Goal: Information Seeking & Learning: Learn about a topic

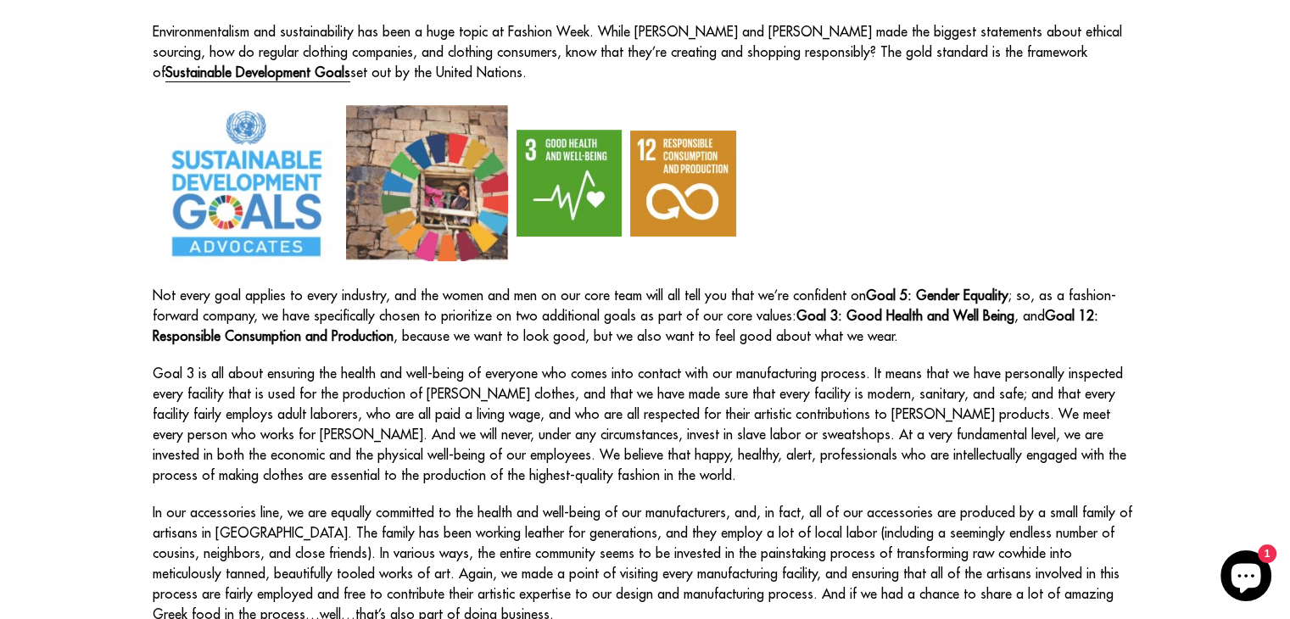
scroll to position [293, 0]
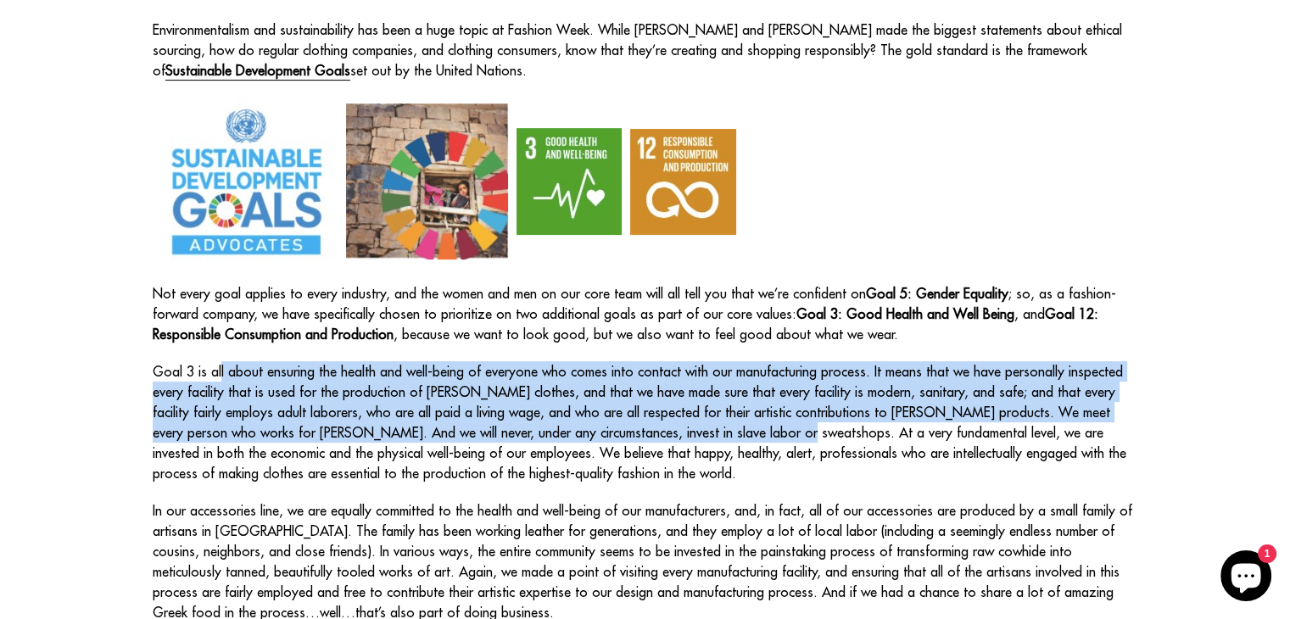
drag, startPoint x: 200, startPoint y: 333, endPoint x: 674, endPoint y: 404, distance: 479.3
click at [674, 404] on p "Goal 3 is all about ensuring the health and well-being of everyone who comes in…" at bounding box center [645, 422] width 985 height 122
copy p "Goal 3 is all about ensuring the health and well-being of everyone who comes in…"
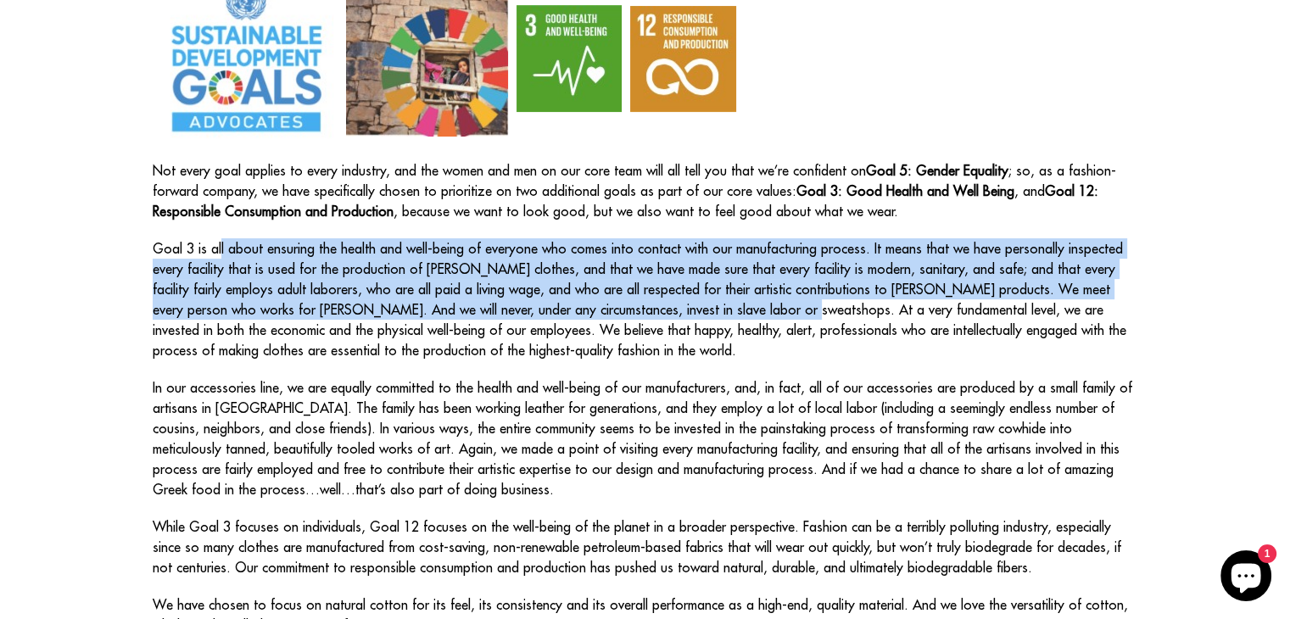
scroll to position [419, 0]
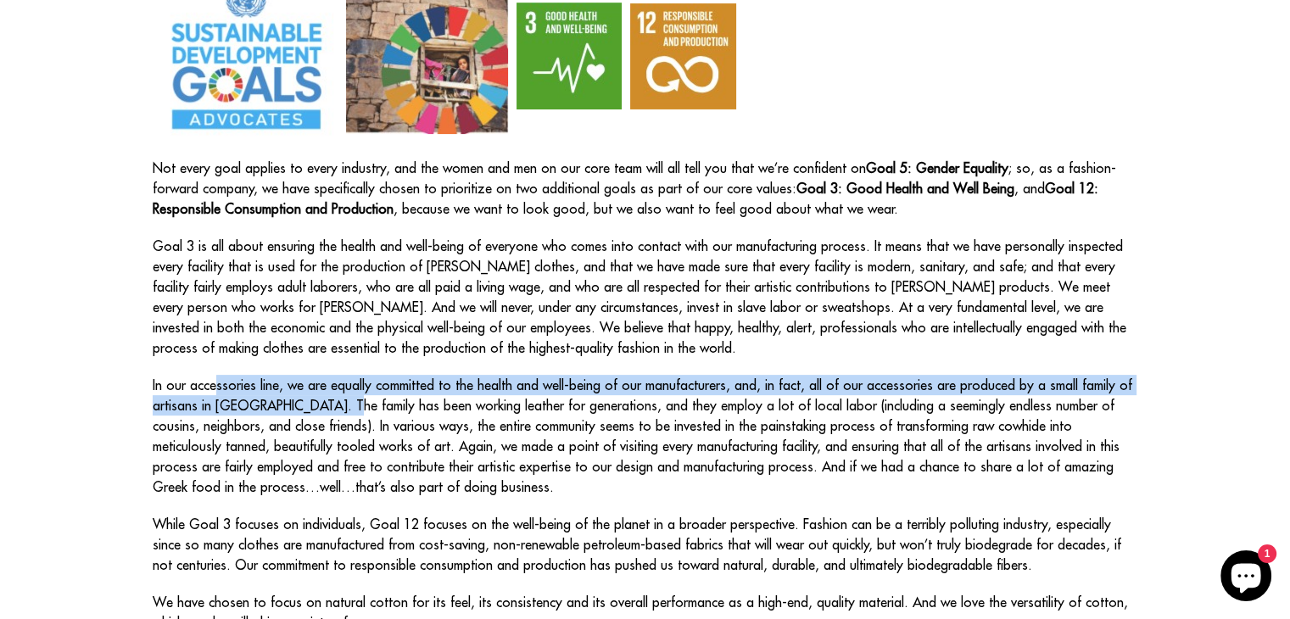
drag, startPoint x: 193, startPoint y: 348, endPoint x: 316, endPoint y: 377, distance: 126.5
click at [316, 377] on p "In our accessories line, we are equally committed to the health and well-being …" at bounding box center [645, 436] width 985 height 122
copy p "In our accessories line, we are equally committed to the health and well-being …"
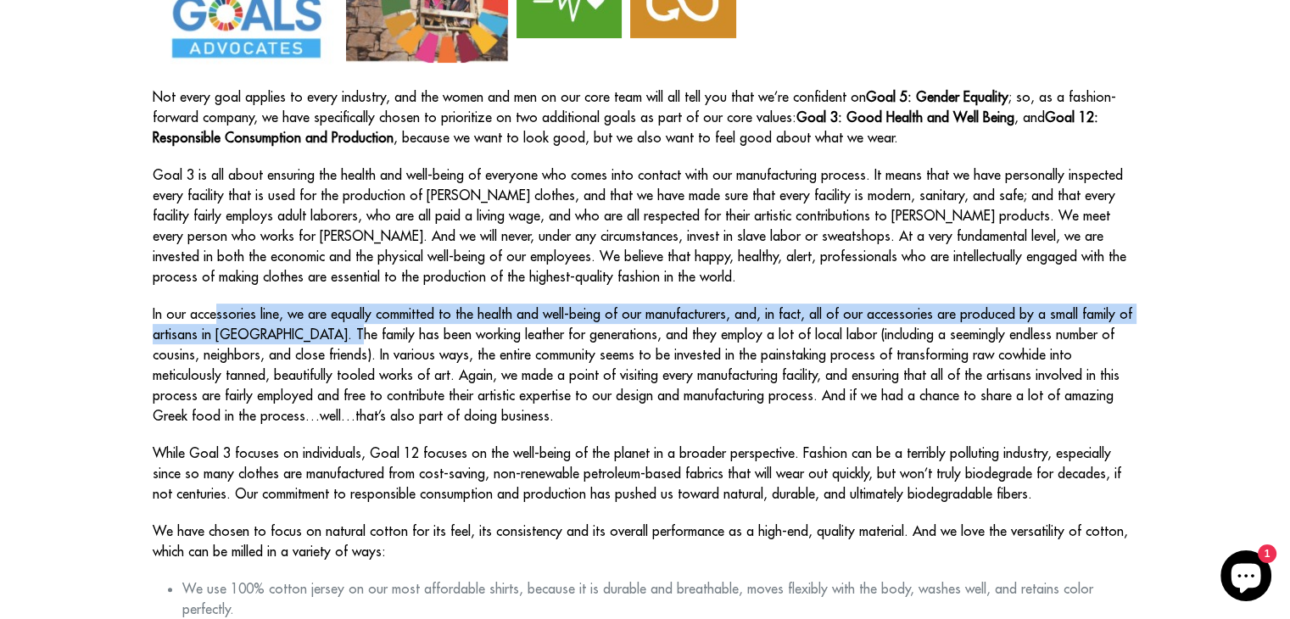
scroll to position [495, 0]
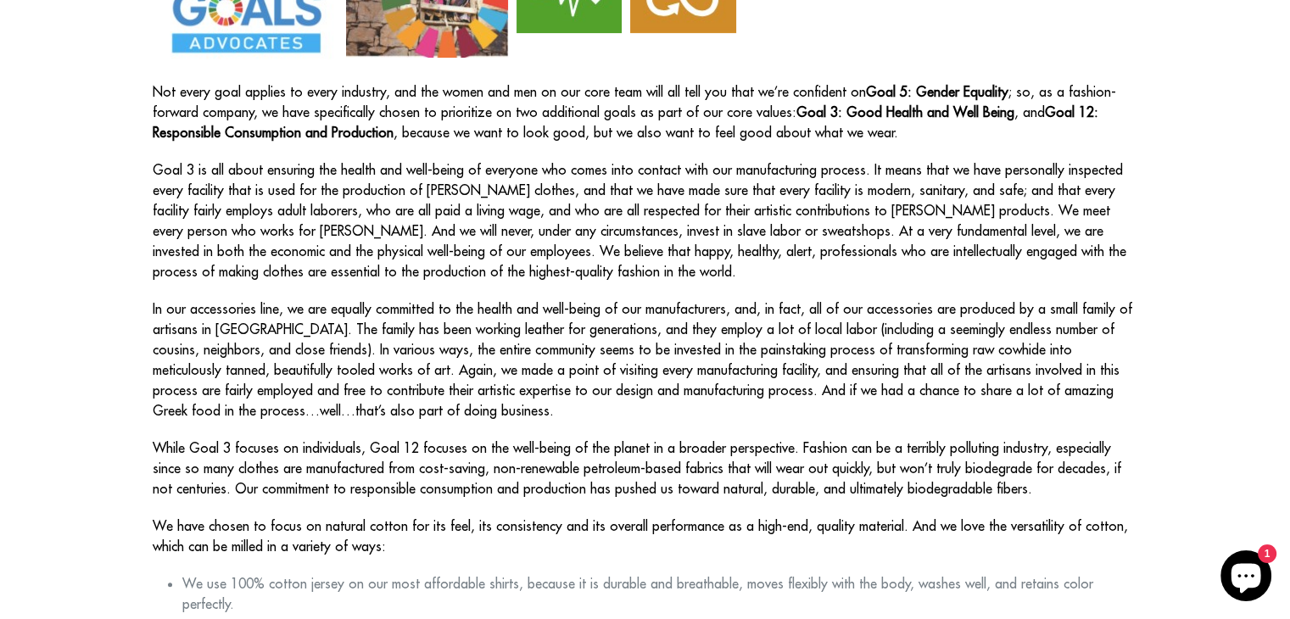
click at [696, 438] on p "While Goal 3 focuses on individuals, Goal 12 focuses on the well-being of the p…" at bounding box center [645, 468] width 985 height 61
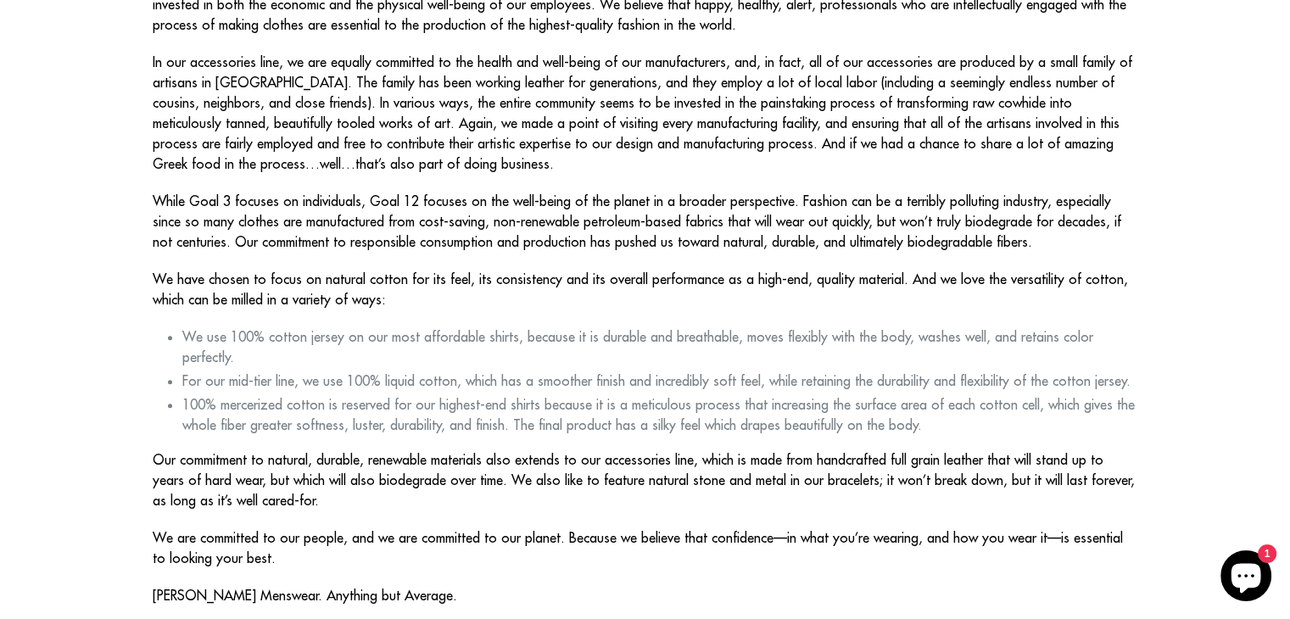
scroll to position [743, 0]
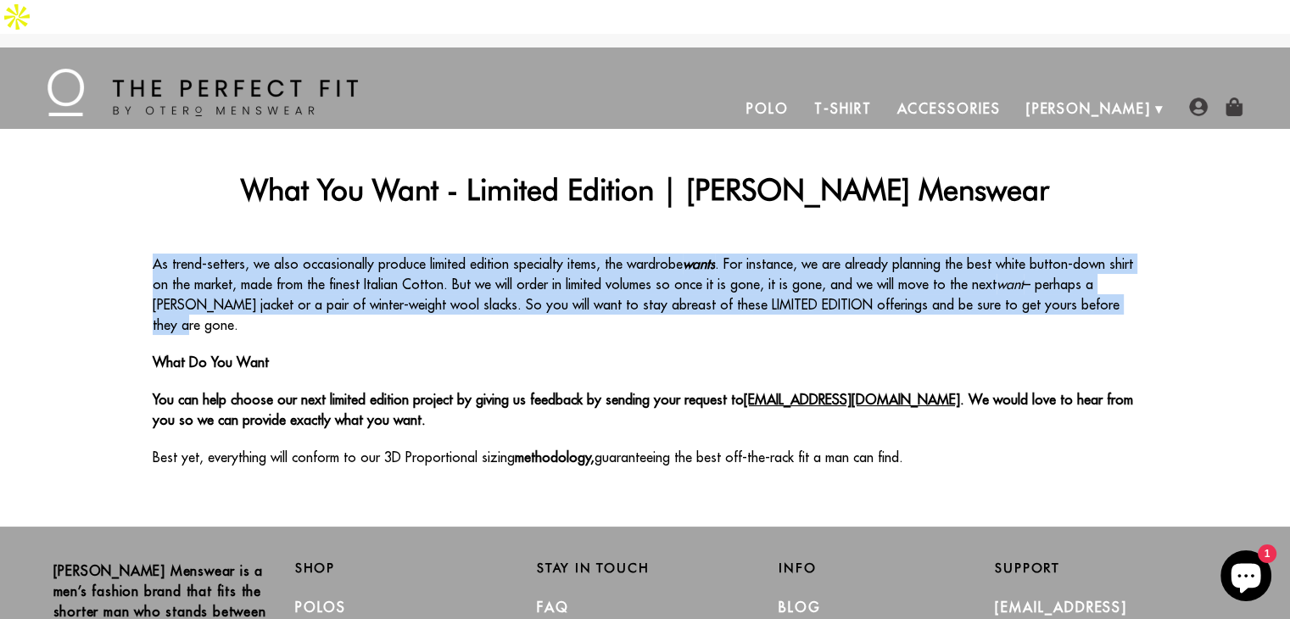
drag, startPoint x: 152, startPoint y: 228, endPoint x: 1063, endPoint y: 263, distance: 912.2
click at [1063, 263] on p "As trend-setters, we also occasionally produce limited edition specialty items,…" at bounding box center [645, 294] width 985 height 81
copy p "As trend-setters, we also occasionally produce limited edition specialty items,…"
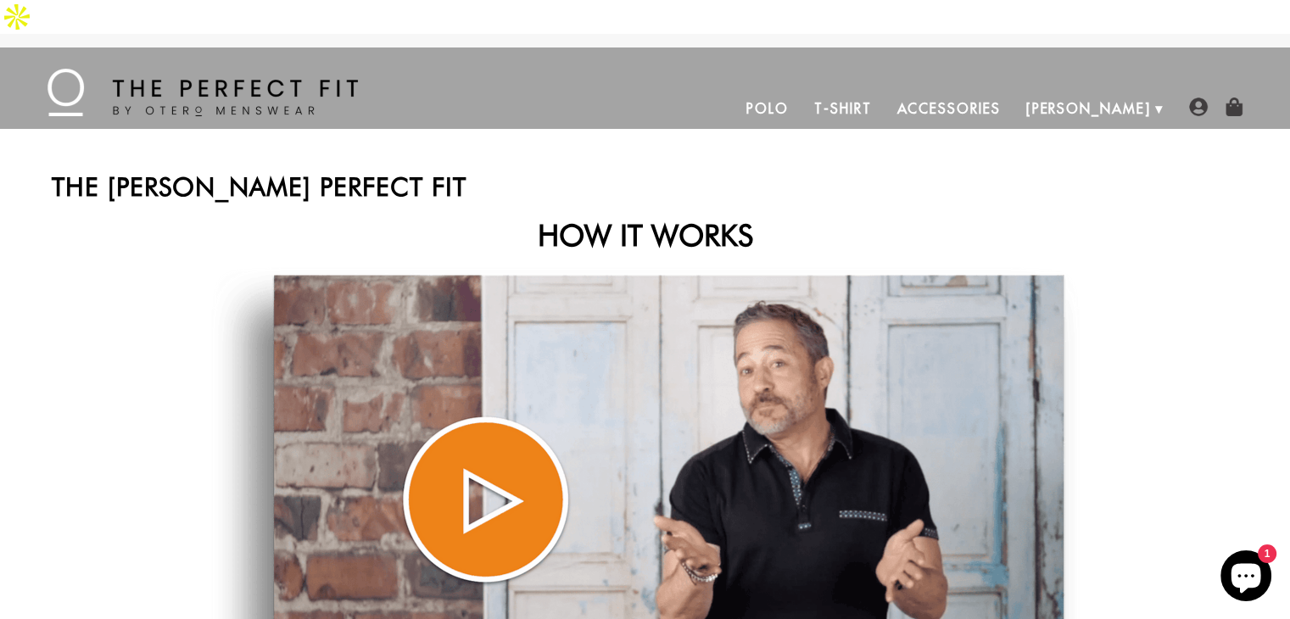
click at [801, 88] on link "Polo" at bounding box center [767, 108] width 68 height 41
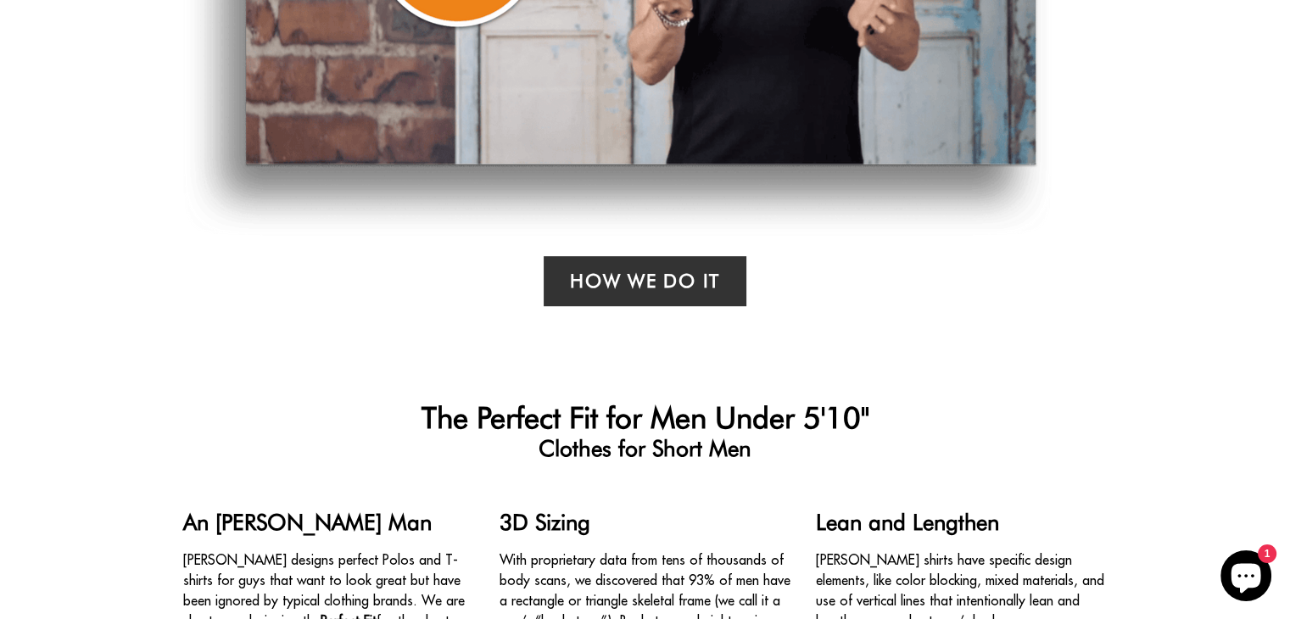
scroll to position [822, 0]
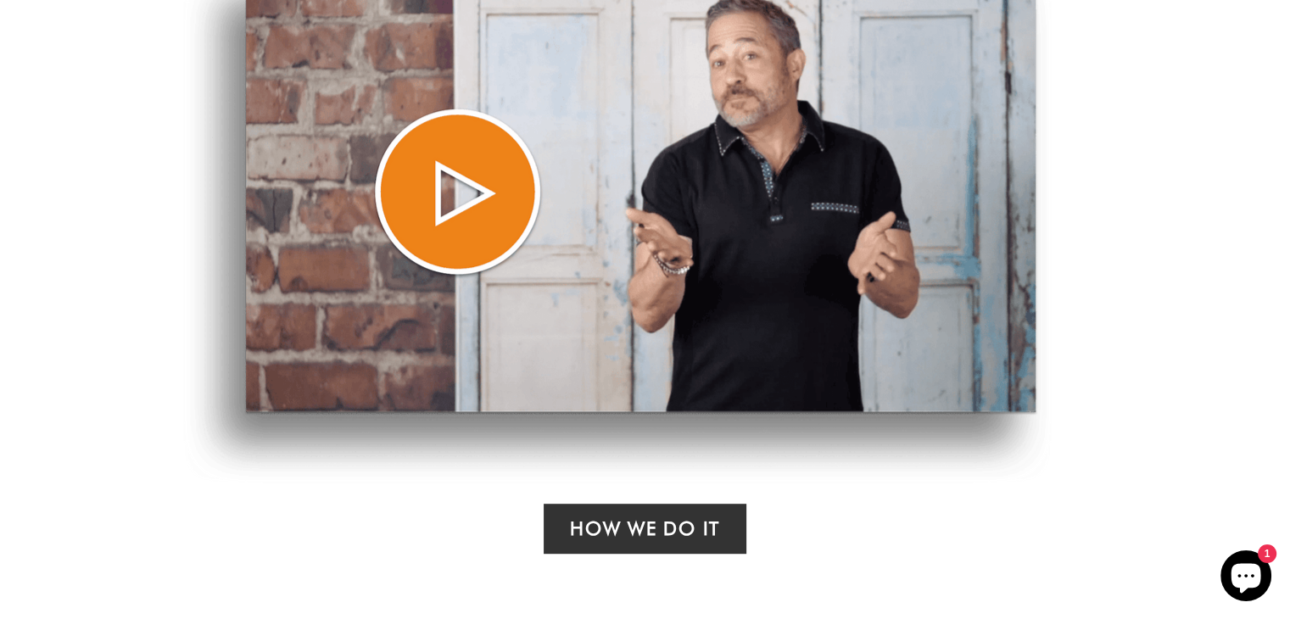
click at [454, 160] on img at bounding box center [617, 221] width 868 height 524
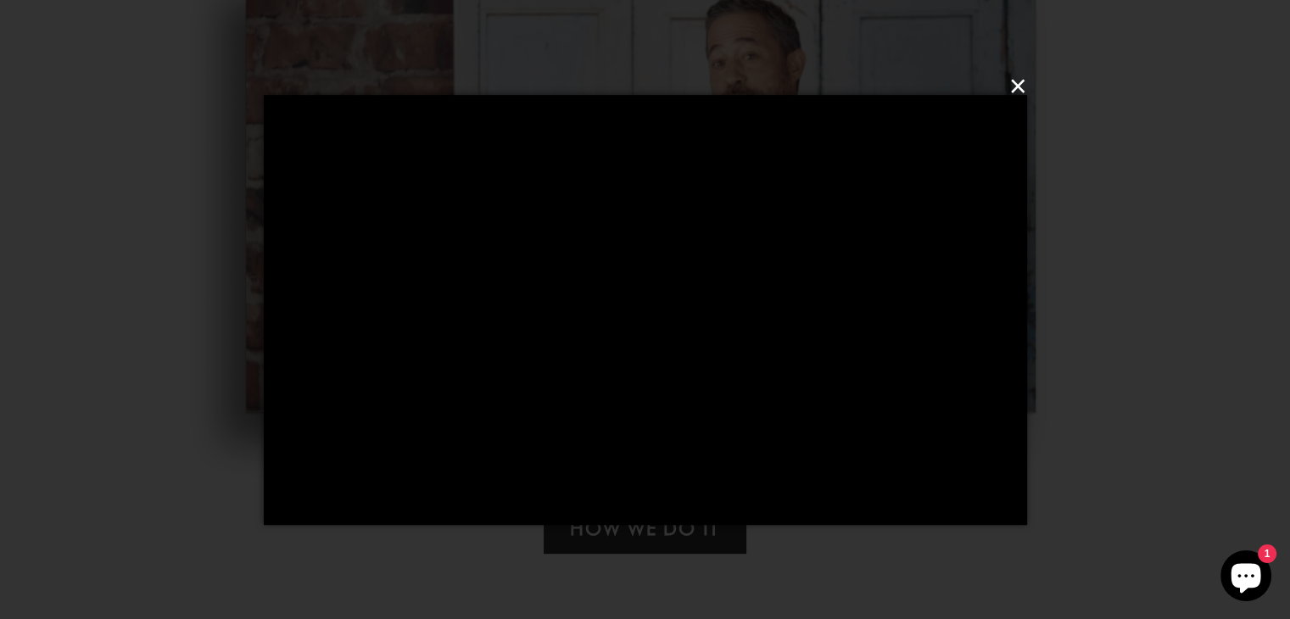
click at [1012, 84] on button "×" at bounding box center [650, 86] width 763 height 51
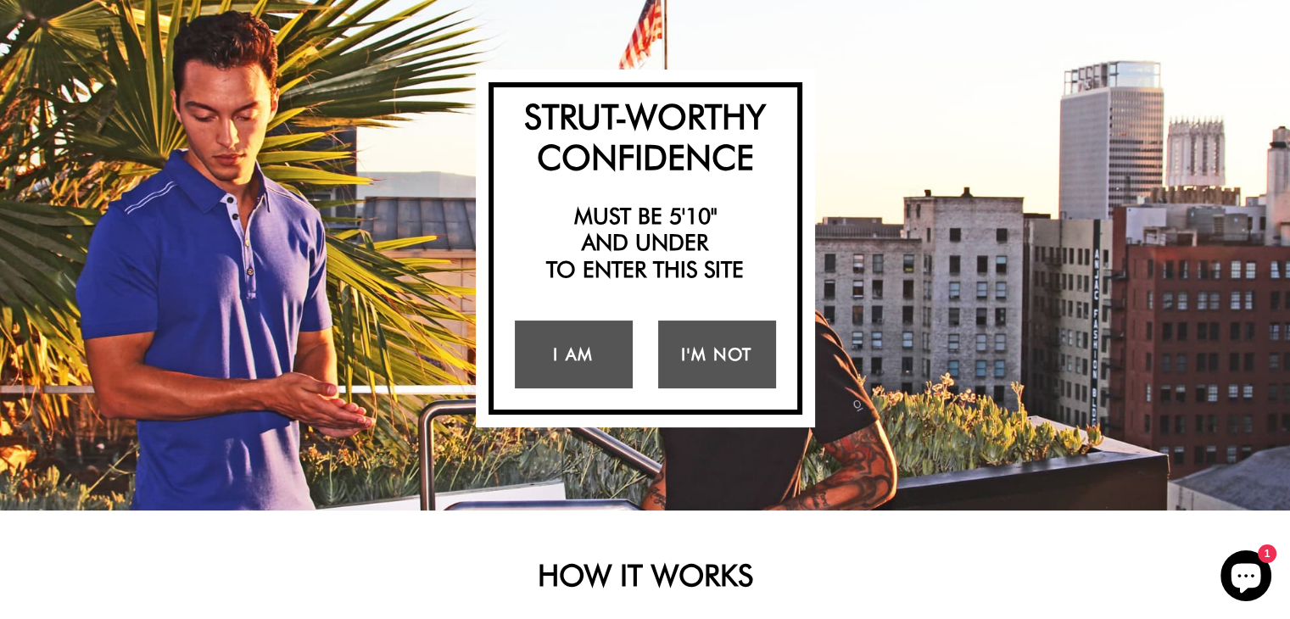
scroll to position [139, 0]
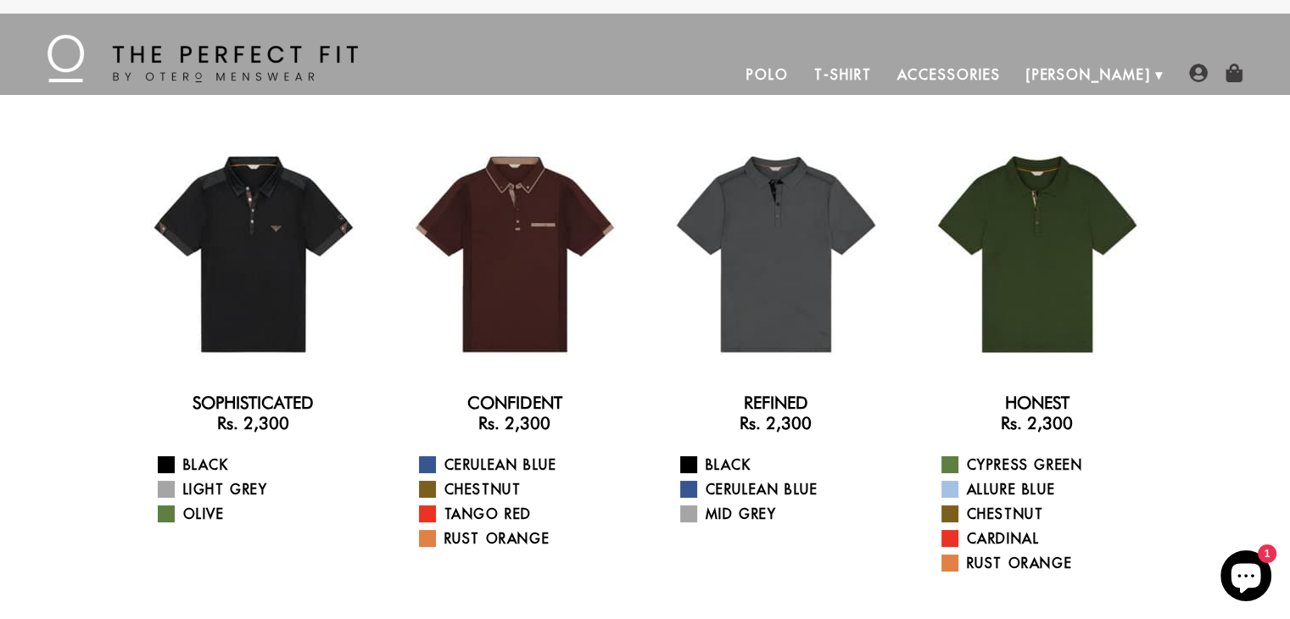
click at [884, 79] on link "T-Shirt" at bounding box center [842, 74] width 82 height 41
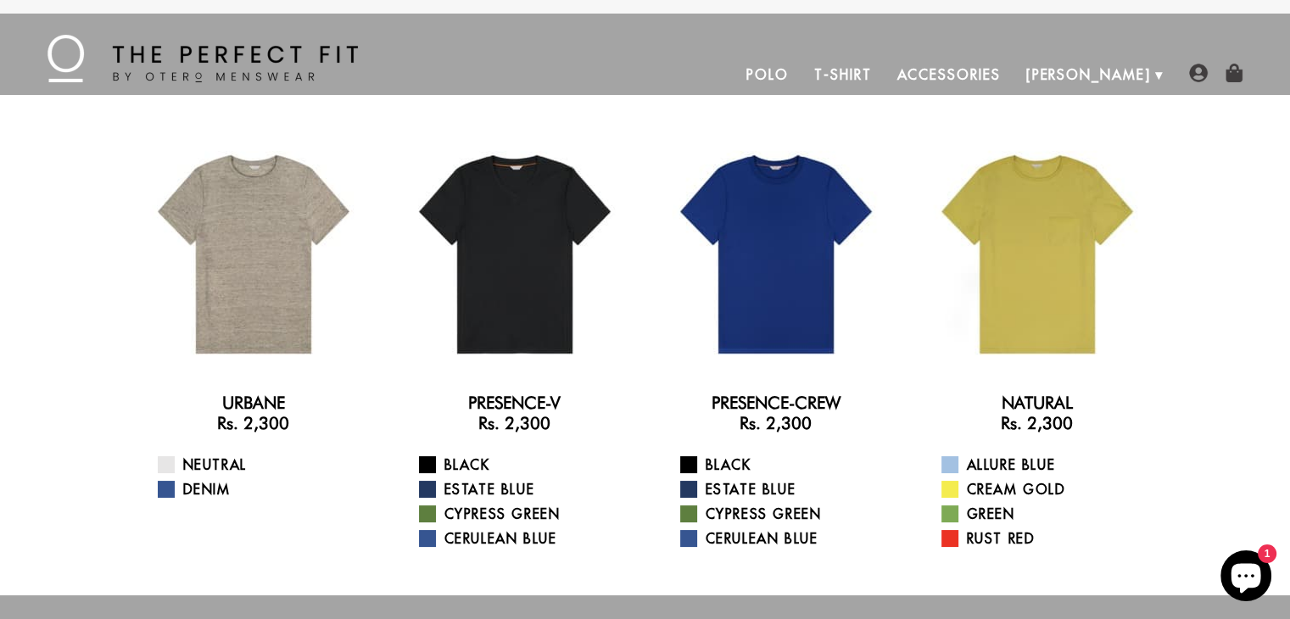
click at [1012, 77] on link "Accessories" at bounding box center [948, 74] width 129 height 41
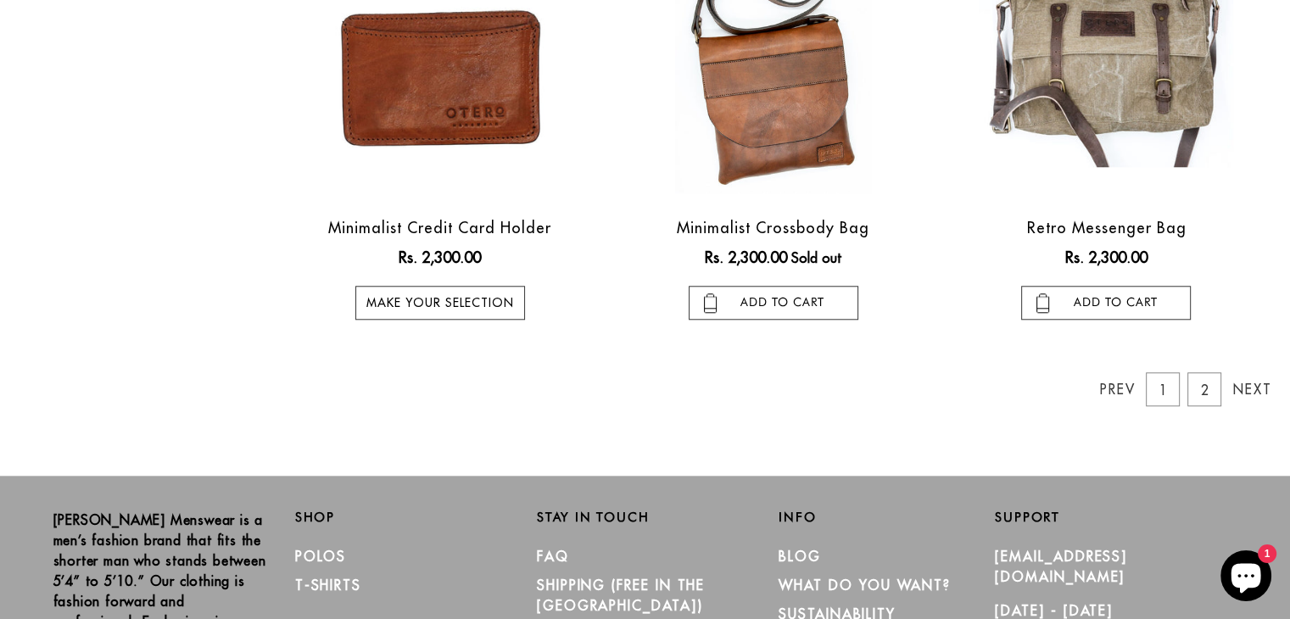
scroll to position [1557, 0]
click at [1199, 372] on link "2" at bounding box center [1204, 389] width 34 height 34
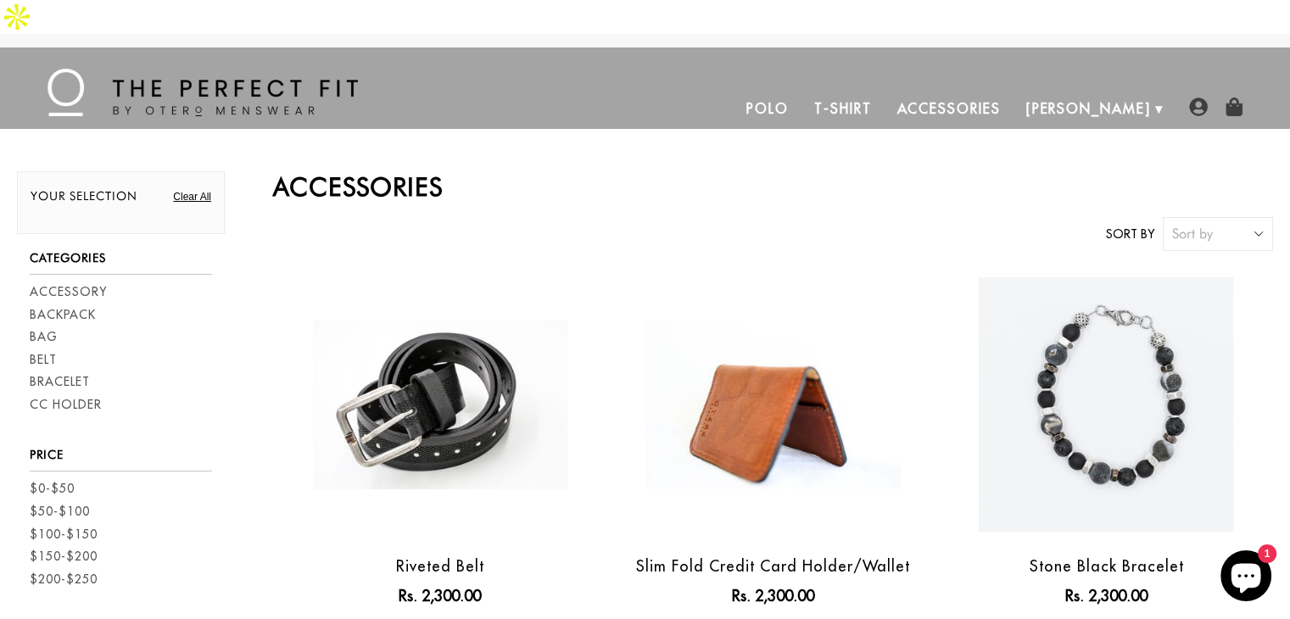
click at [183, 189] on link "Clear All" at bounding box center [192, 196] width 38 height 15
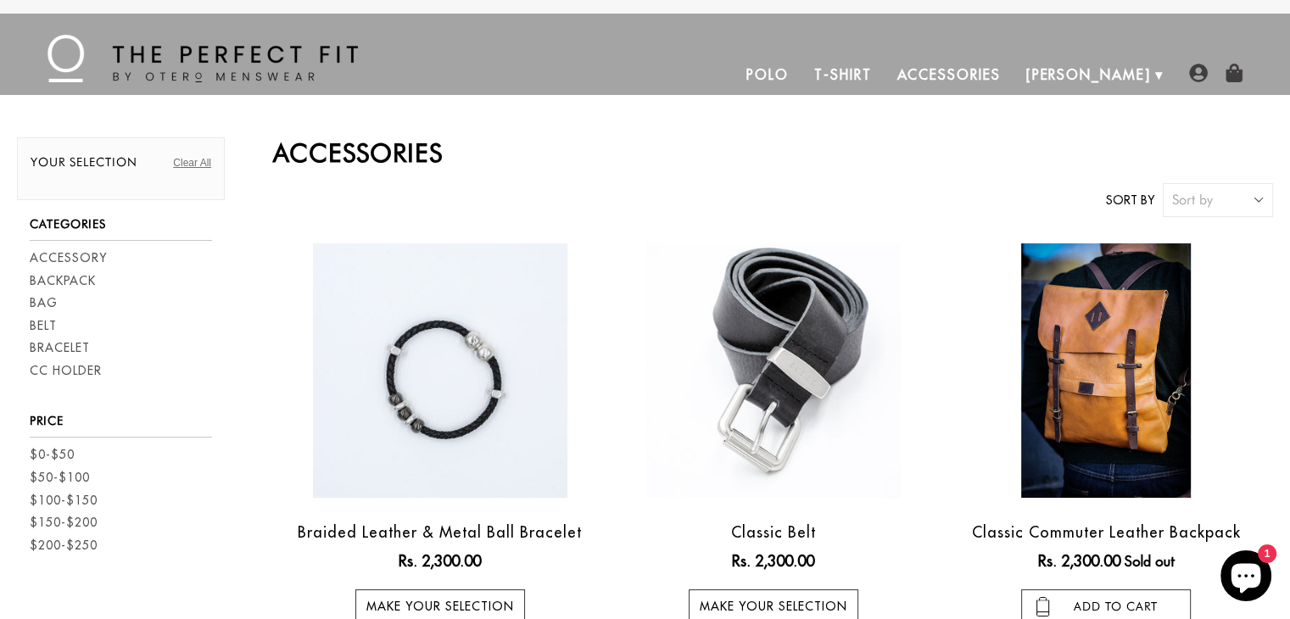
click at [801, 70] on link "Polo" at bounding box center [767, 74] width 68 height 41
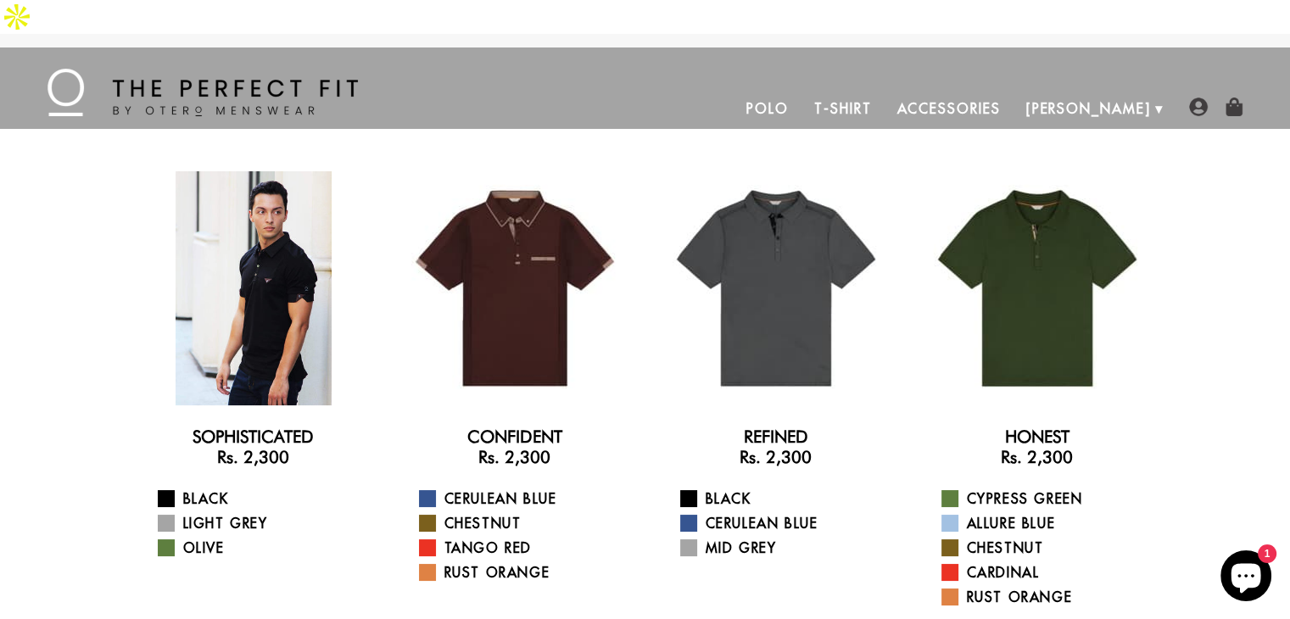
click at [298, 263] on div at bounding box center [254, 288] width 234 height 234
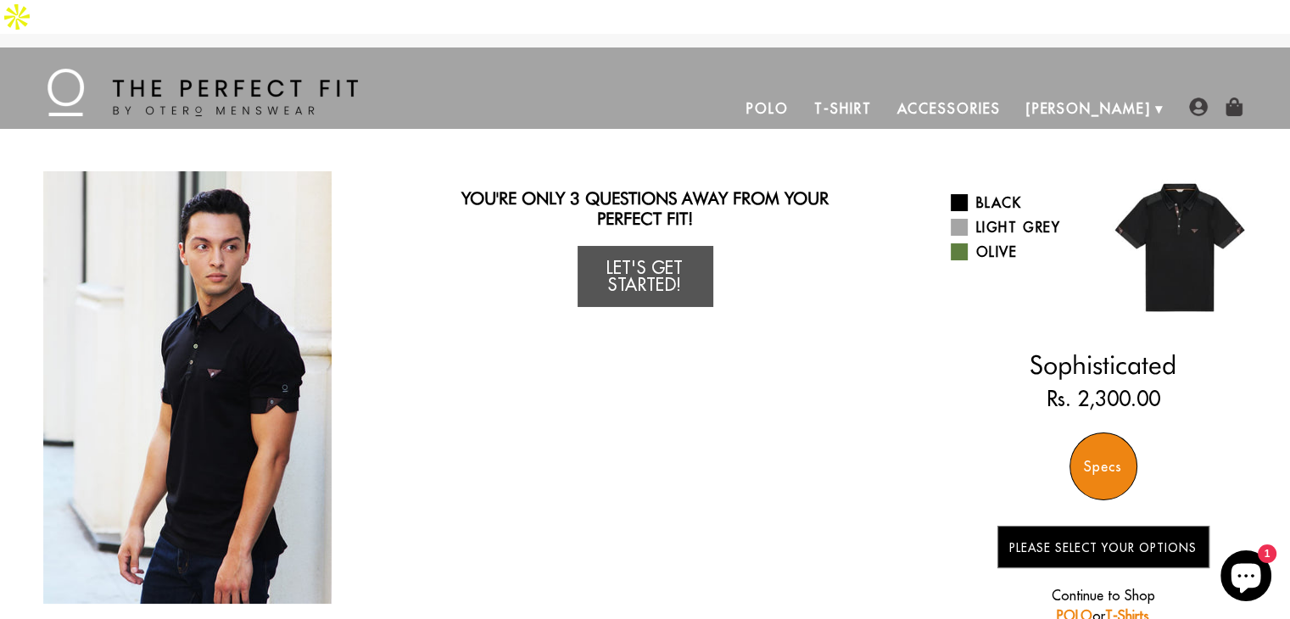
click at [1005, 88] on link "Accessories" at bounding box center [948, 108] width 129 height 41
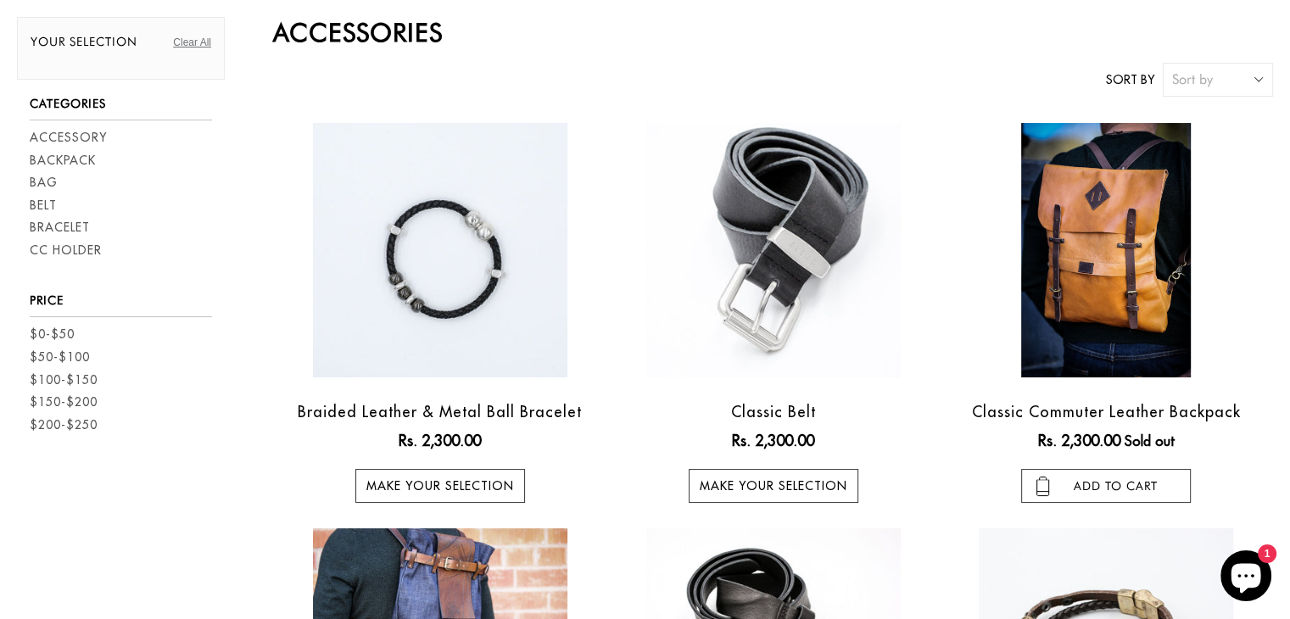
scroll to position [121, 0]
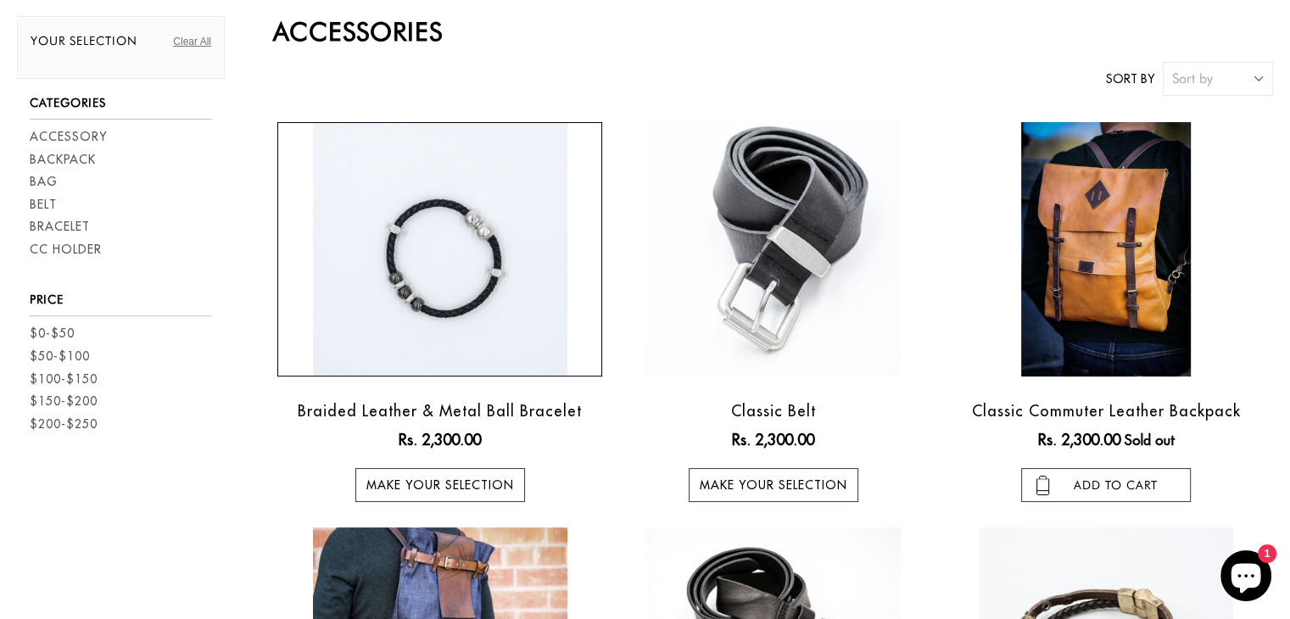
click at [487, 324] on img at bounding box center [440, 249] width 254 height 254
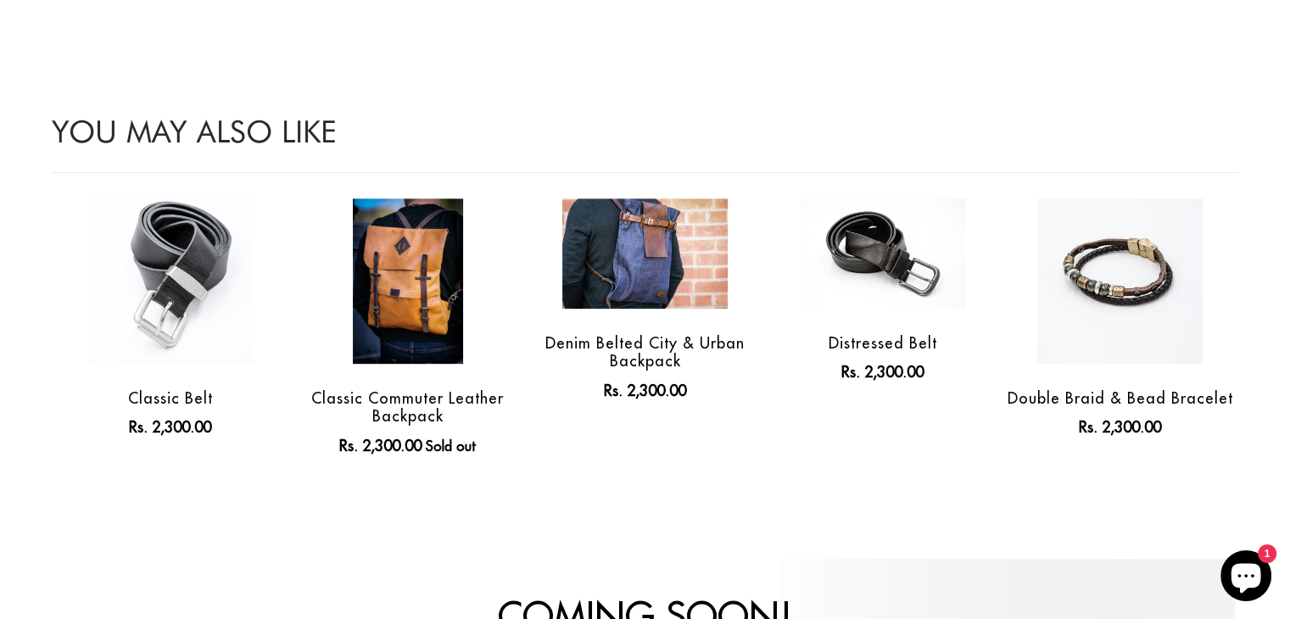
scroll to position [698, 0]
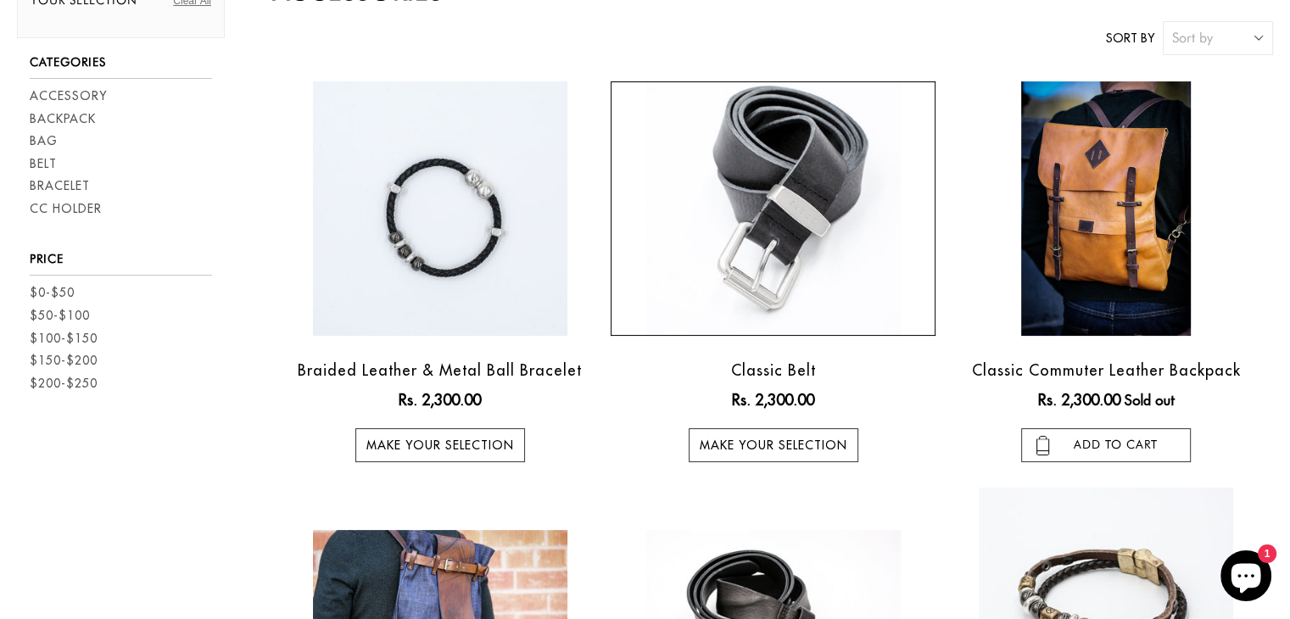
scroll to position [197, 0]
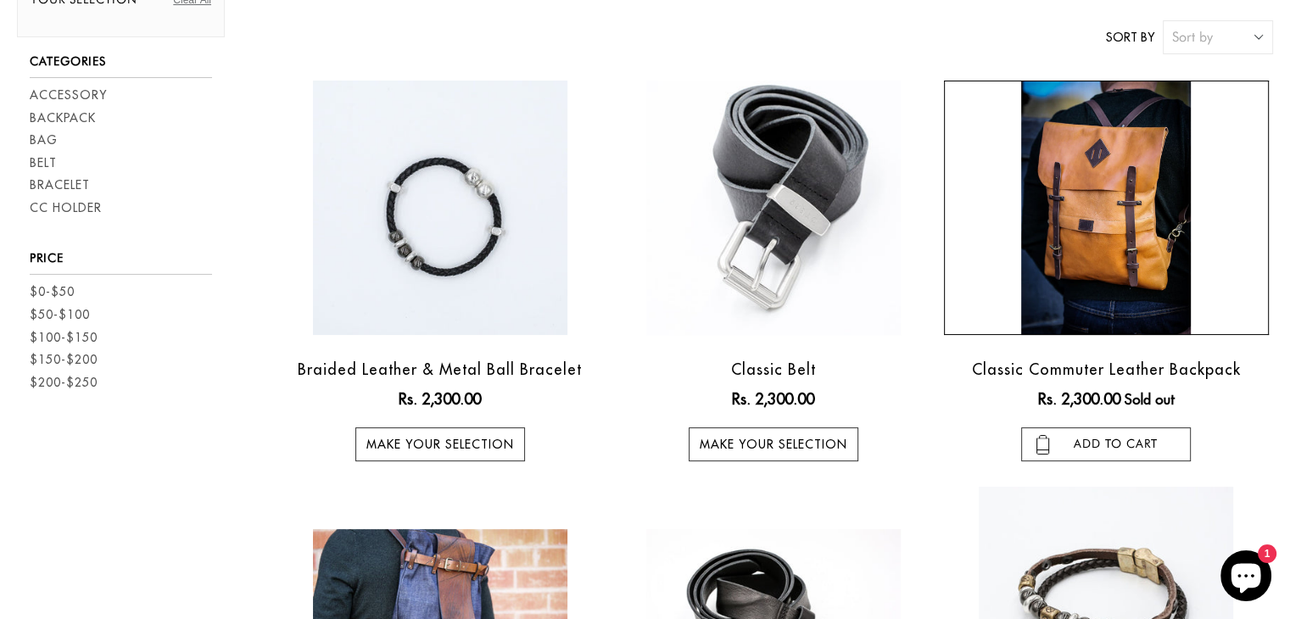
click at [1091, 225] on img at bounding box center [1106, 208] width 170 height 254
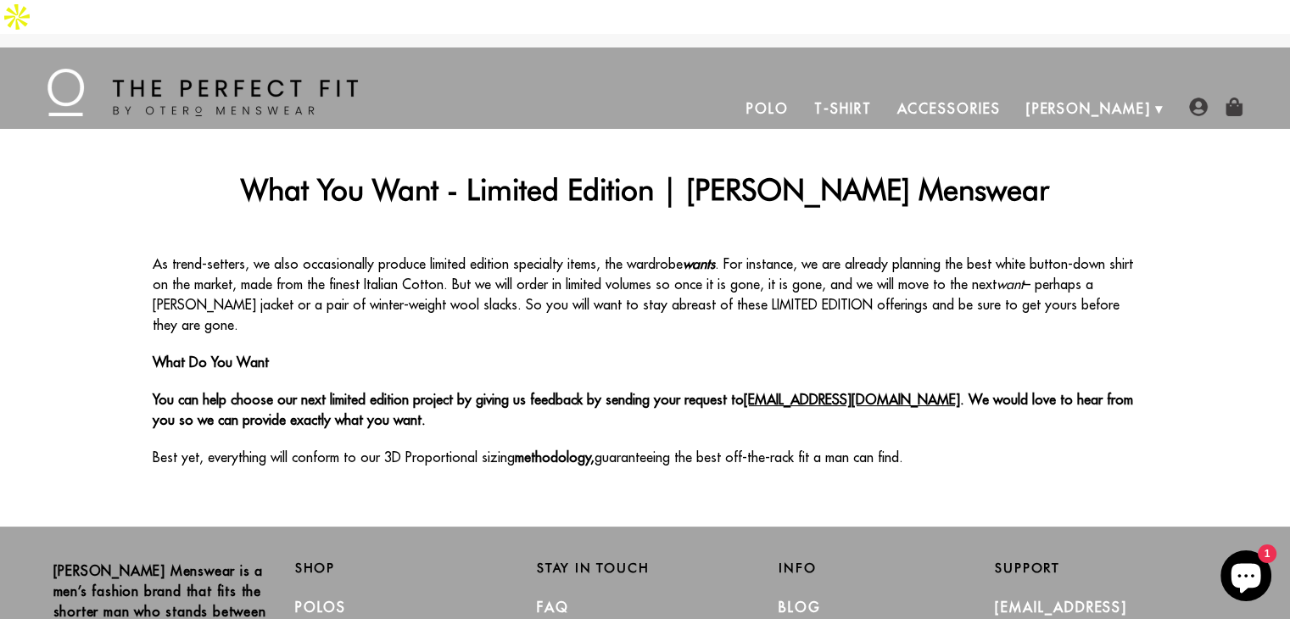
click at [716, 352] on p "What Do You Want" at bounding box center [645, 362] width 985 height 20
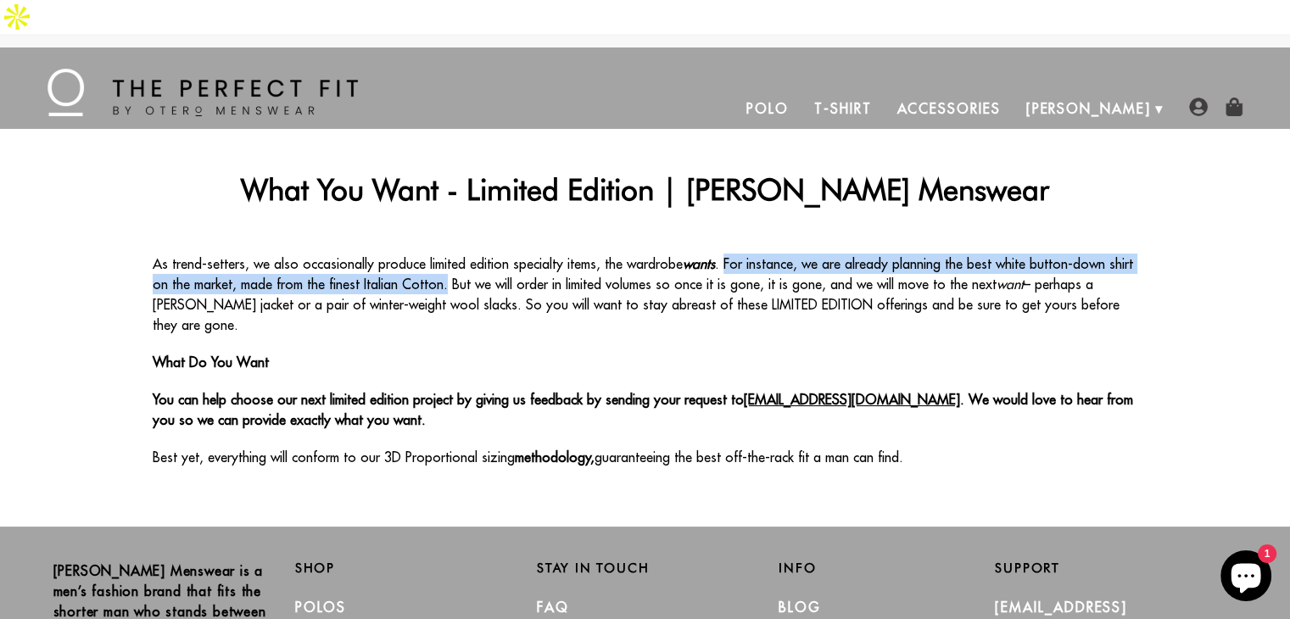
drag, startPoint x: 716, startPoint y: 231, endPoint x: 420, endPoint y: 249, distance: 296.5
click at [420, 254] on p "As trend-setters, we also occasionally produce limited edition specialty items,…" at bounding box center [645, 294] width 985 height 81
copy p "For instance, we are already planning the best white button-down shirt on the m…"
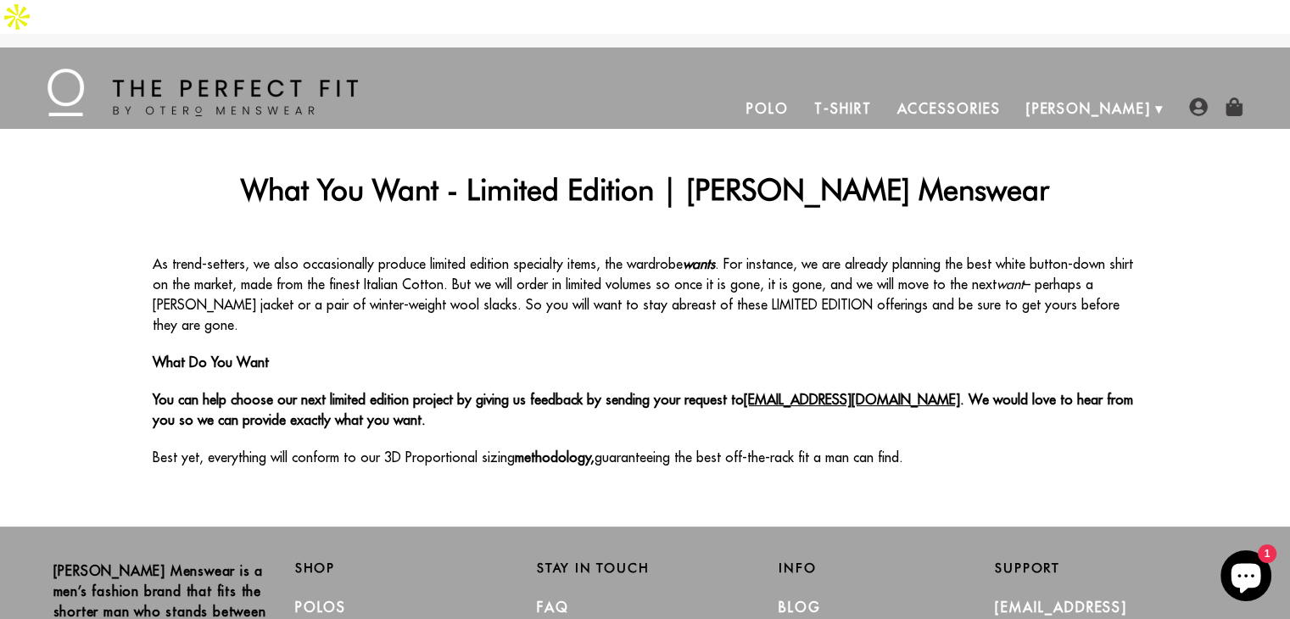
click at [1021, 447] on p "Best yet, everything will conform to our 3D Proportional sizing methodology, gu…" at bounding box center [645, 457] width 985 height 20
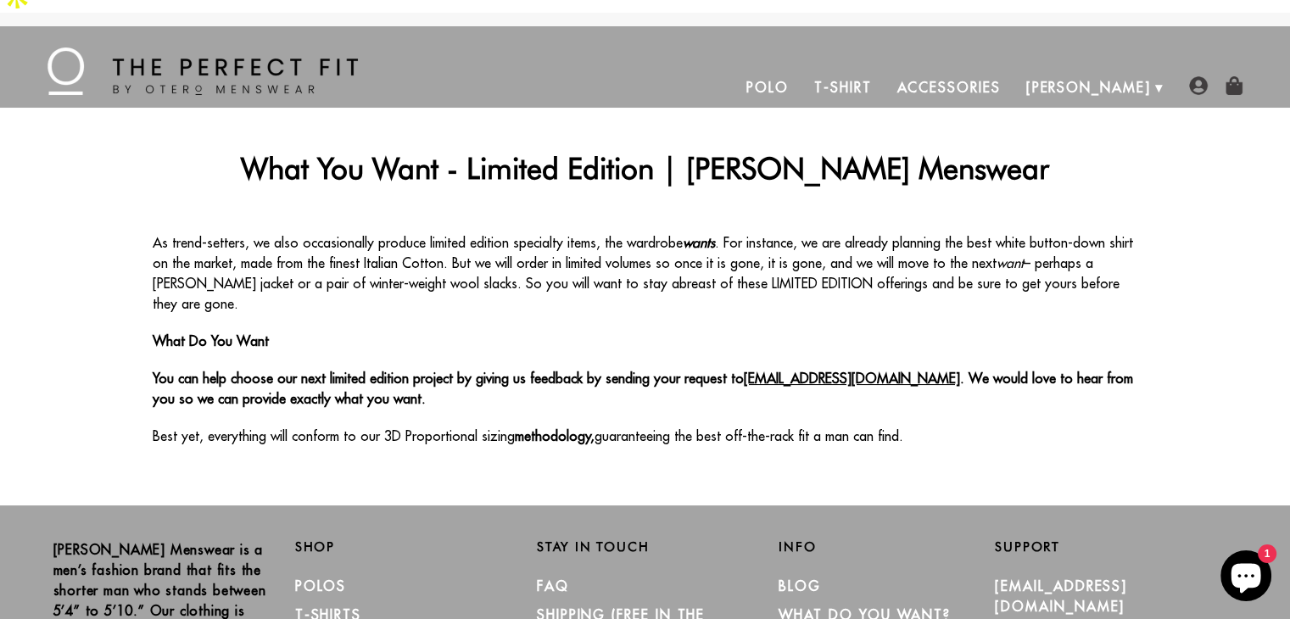
scroll to position [16, 0]
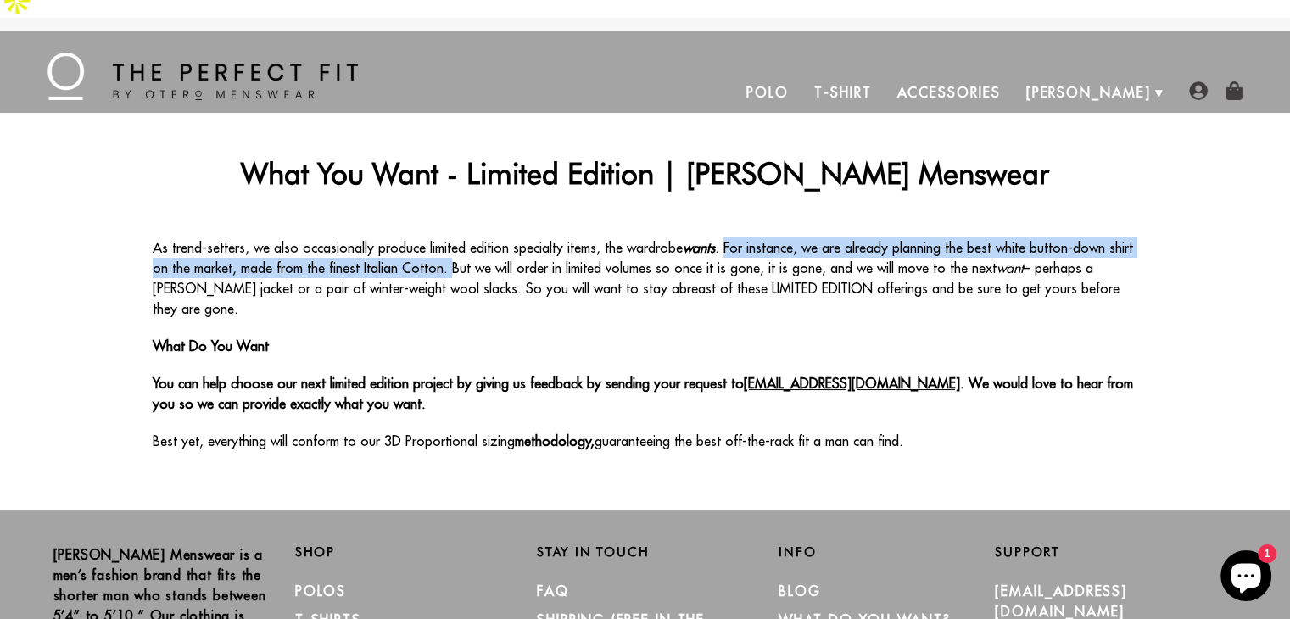
drag, startPoint x: 716, startPoint y: 209, endPoint x: 424, endPoint y: 233, distance: 292.7
click at [424, 237] on p "As trend-setters, we also occasionally produce limited edition specialty items,…" at bounding box center [645, 277] width 985 height 81
copy p "For instance, we are already planning the best white button-down shirt on the m…"
